Goal: Information Seeking & Learning: Learn about a topic

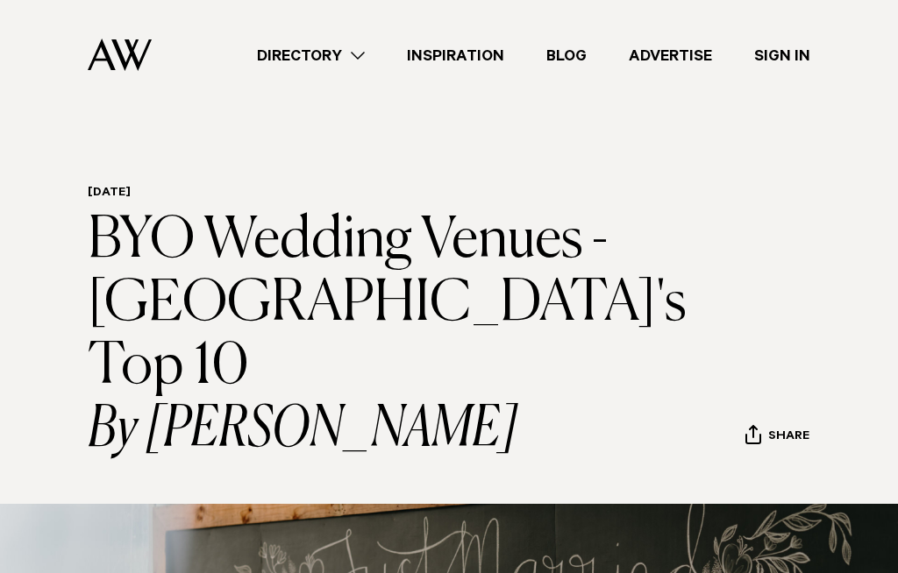
scroll to position [10, 0]
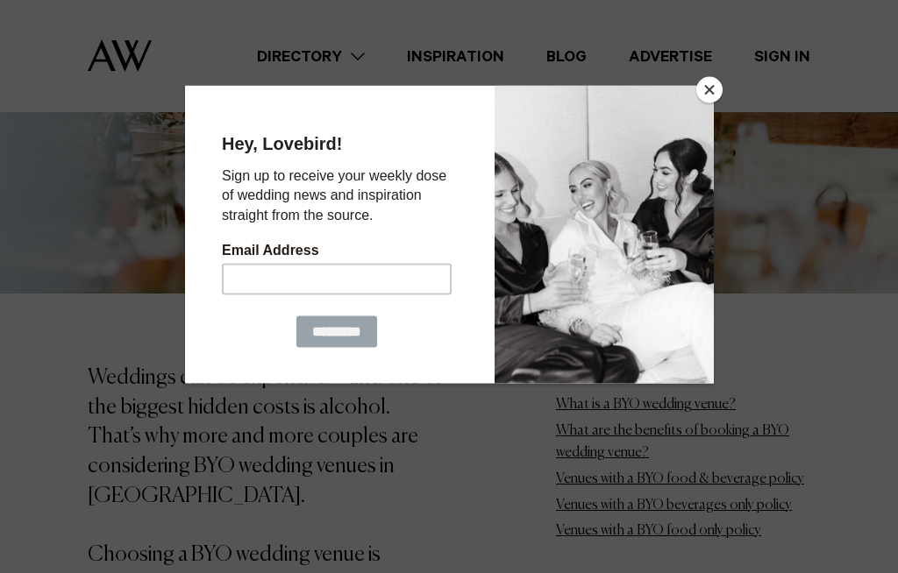
click at [696, 93] on button "Close" at bounding box center [709, 90] width 26 height 26
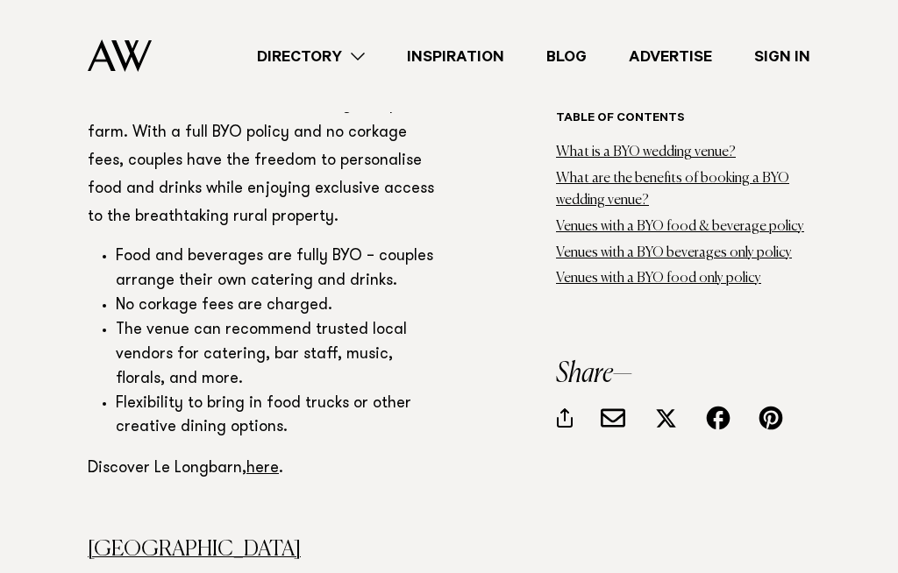
scroll to position [3630, 0]
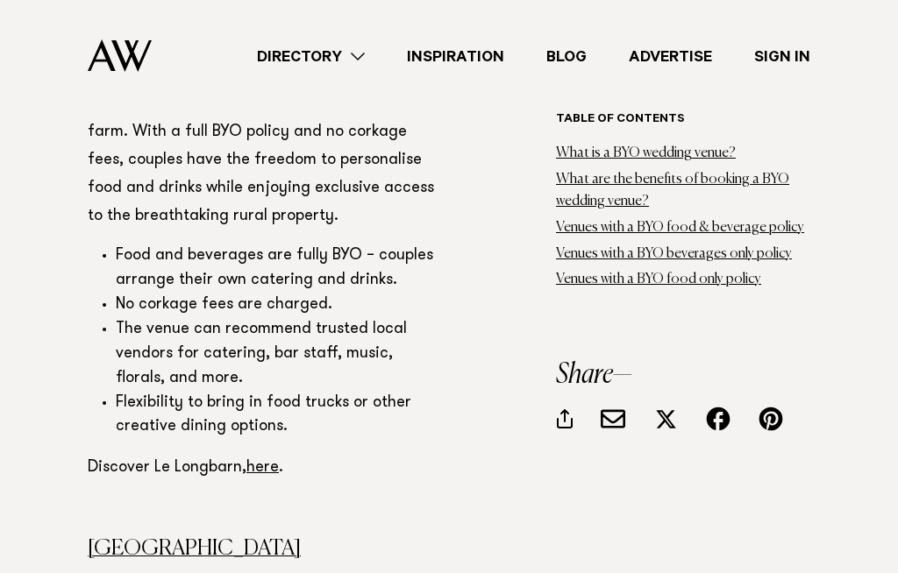
click at [263, 460] on link "here" at bounding box center [262, 468] width 32 height 16
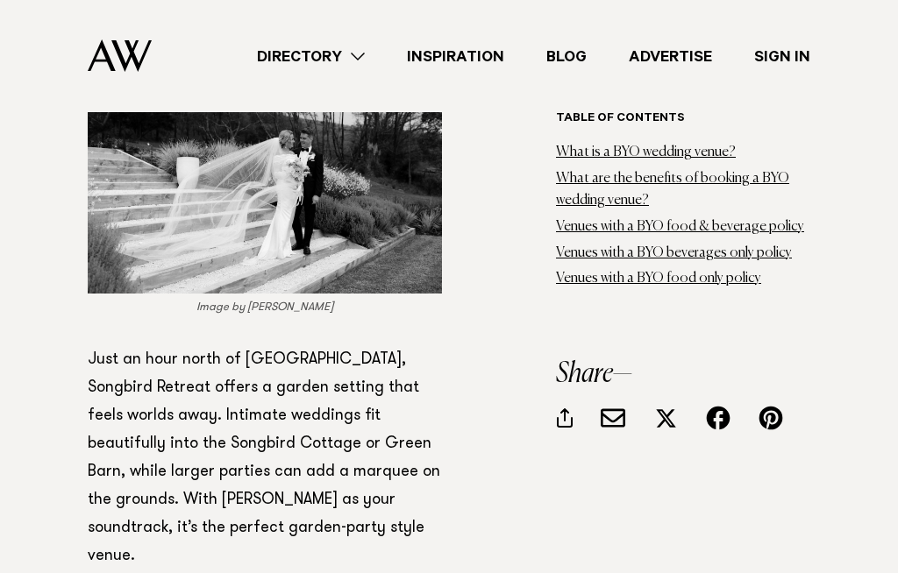
scroll to position [5759, 0]
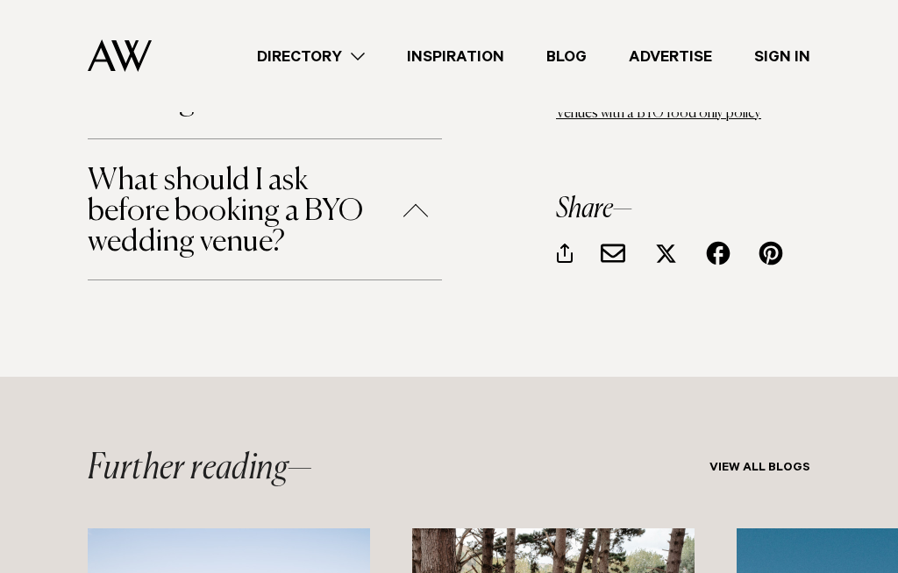
scroll to position [10753, 0]
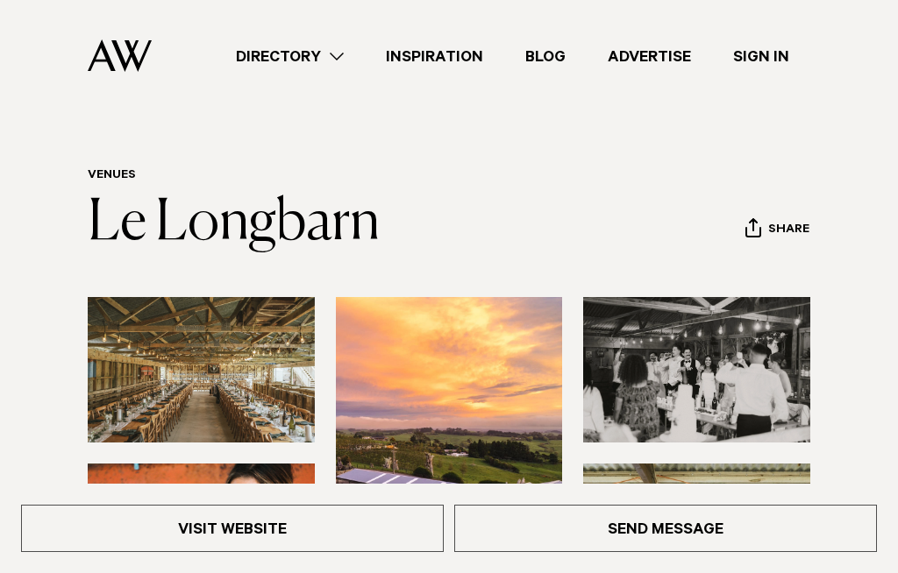
scroll to position [20, 0]
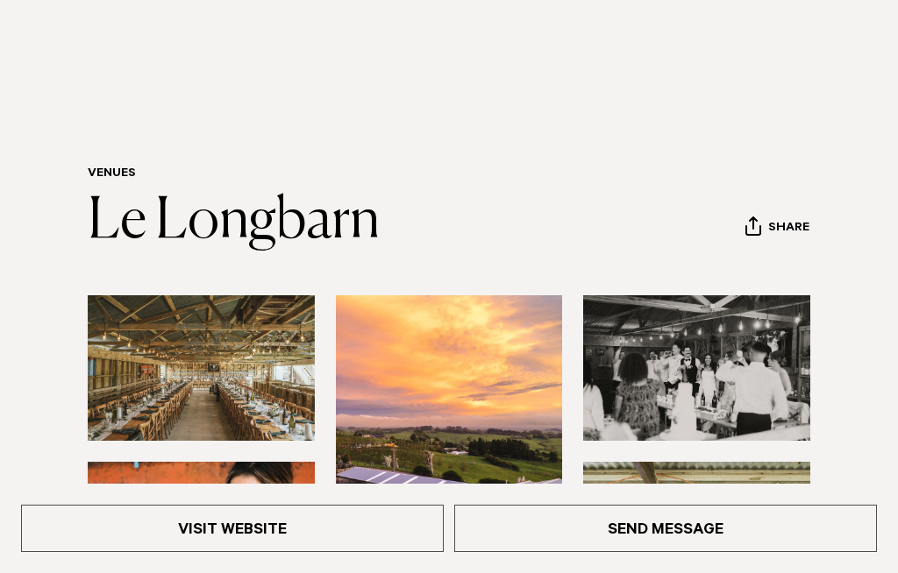
click at [223, 390] on img at bounding box center [201, 368] width 227 height 146
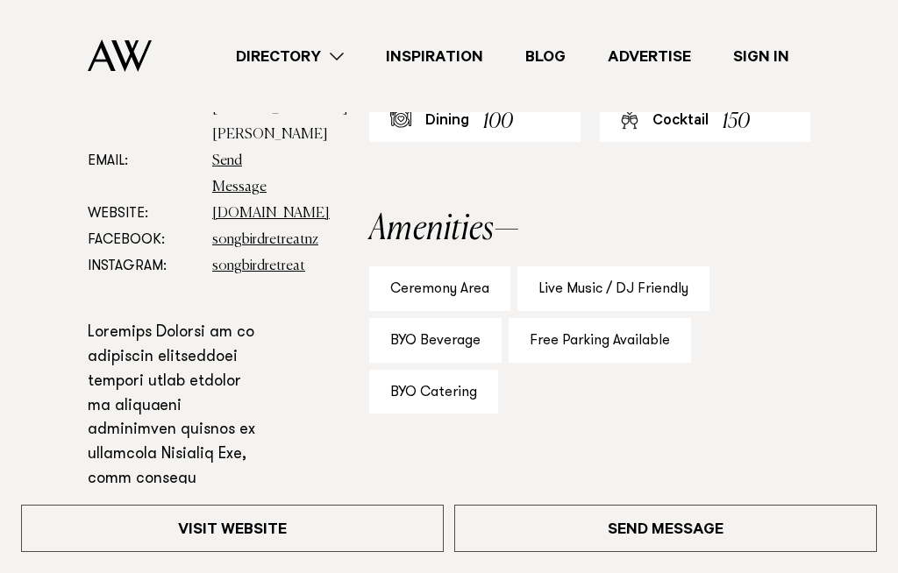
scroll to position [854, 0]
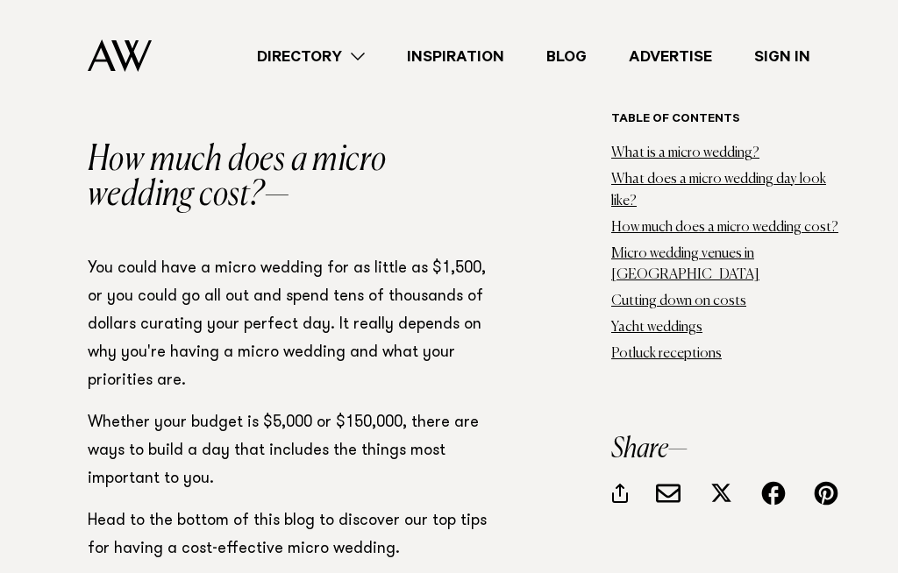
scroll to position [2176, 0]
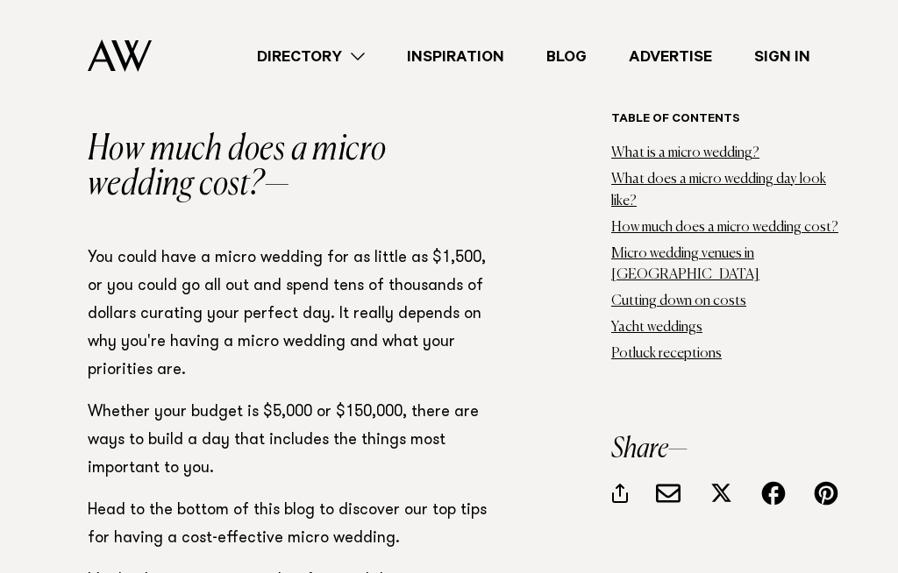
click at [708, 482] on div at bounding box center [720, 493] width 25 height 22
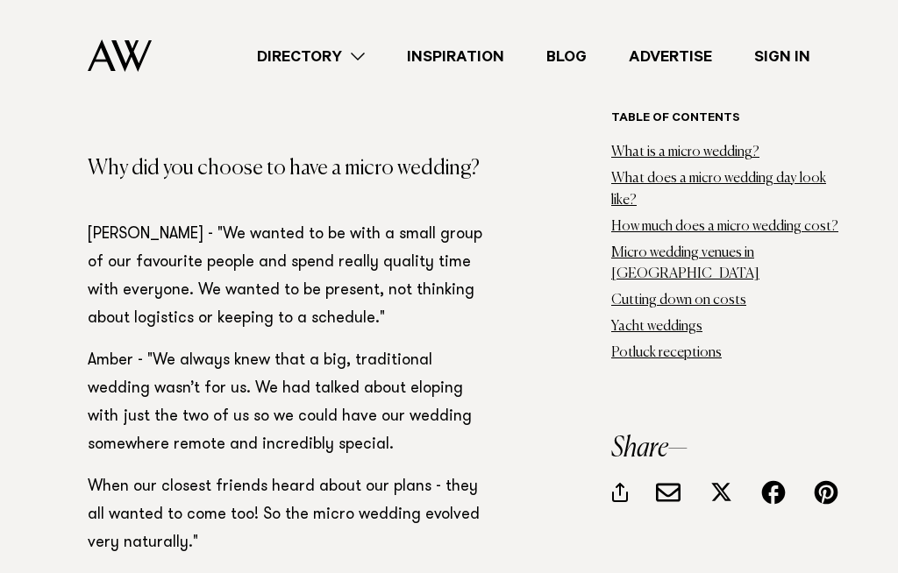
scroll to position [3599, 0]
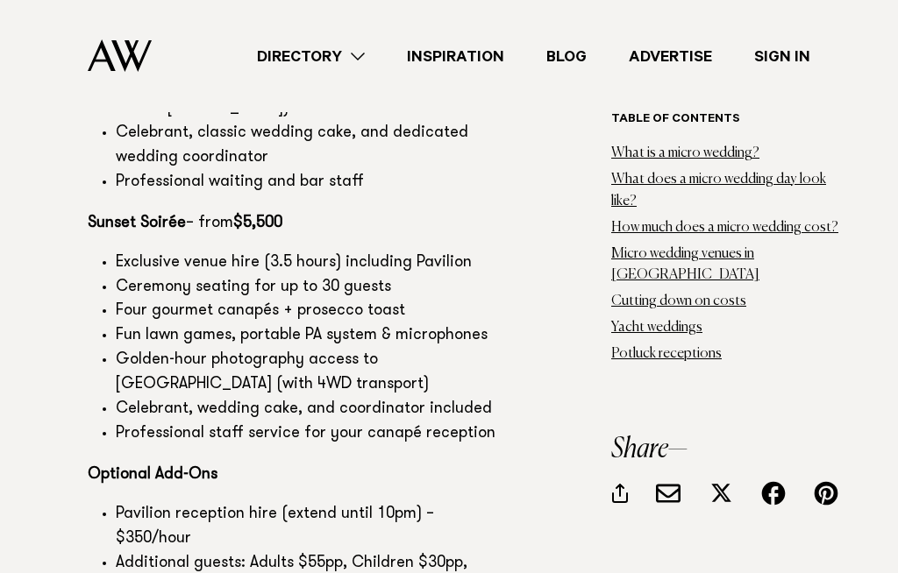
scroll to position [11110, 0]
